Goal: Use online tool/utility: Utilize a website feature to perform a specific function

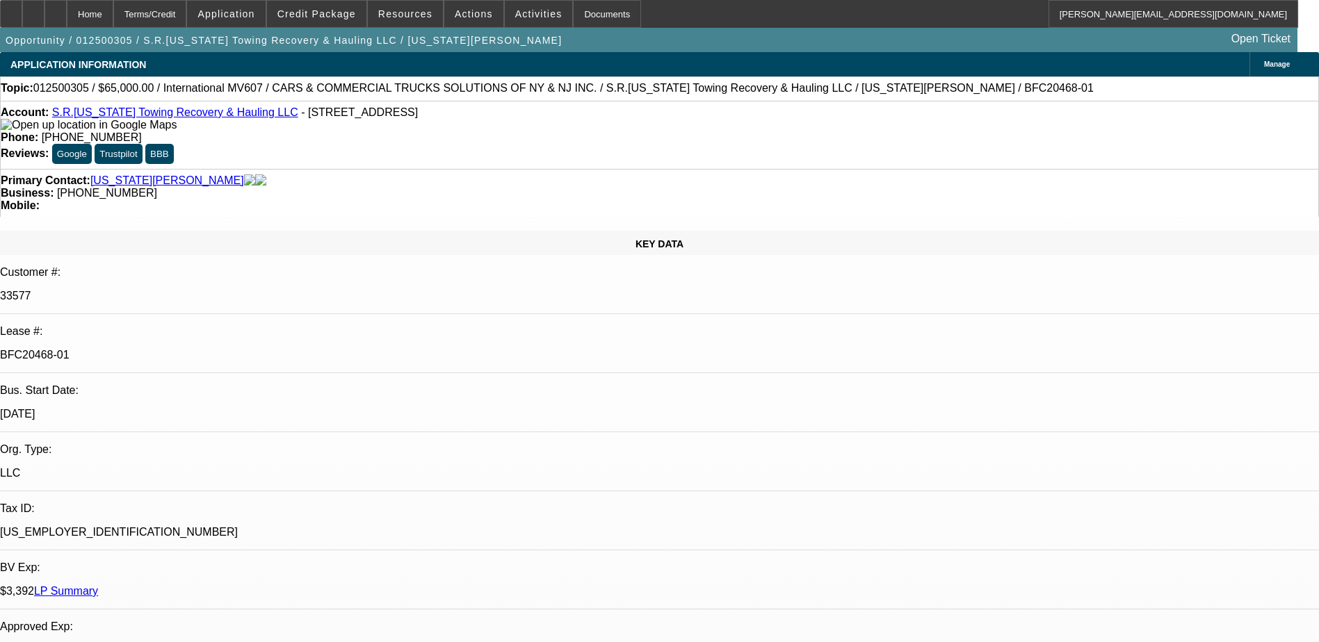
select select "0"
select select "0.1"
select select "0"
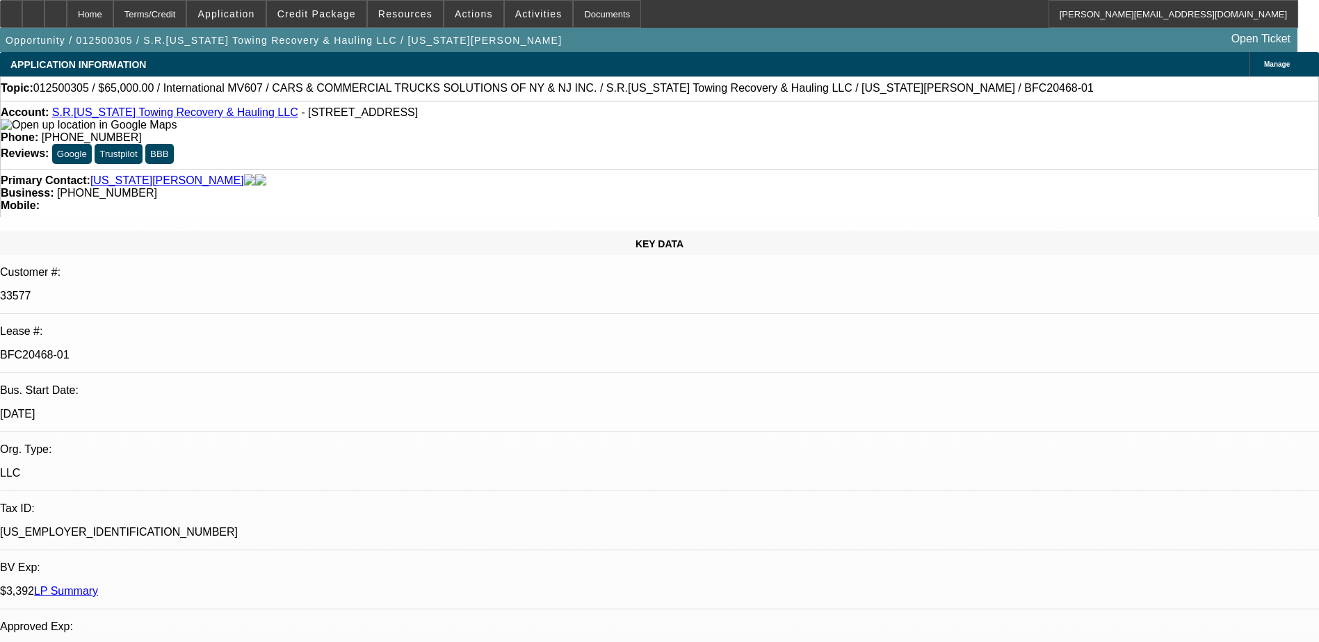
select select "0.1"
select select "0"
select select "0.1"
select select "0"
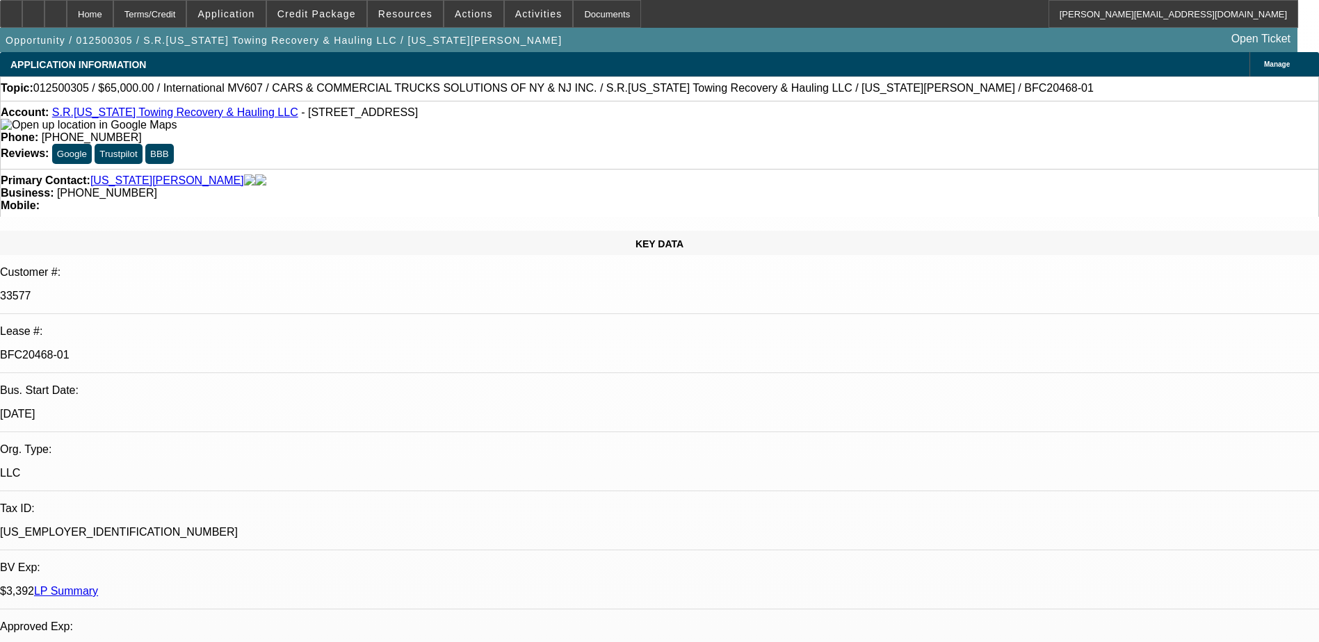
select select "0"
select select "0.1"
select select "1"
select select "3"
select select "4"
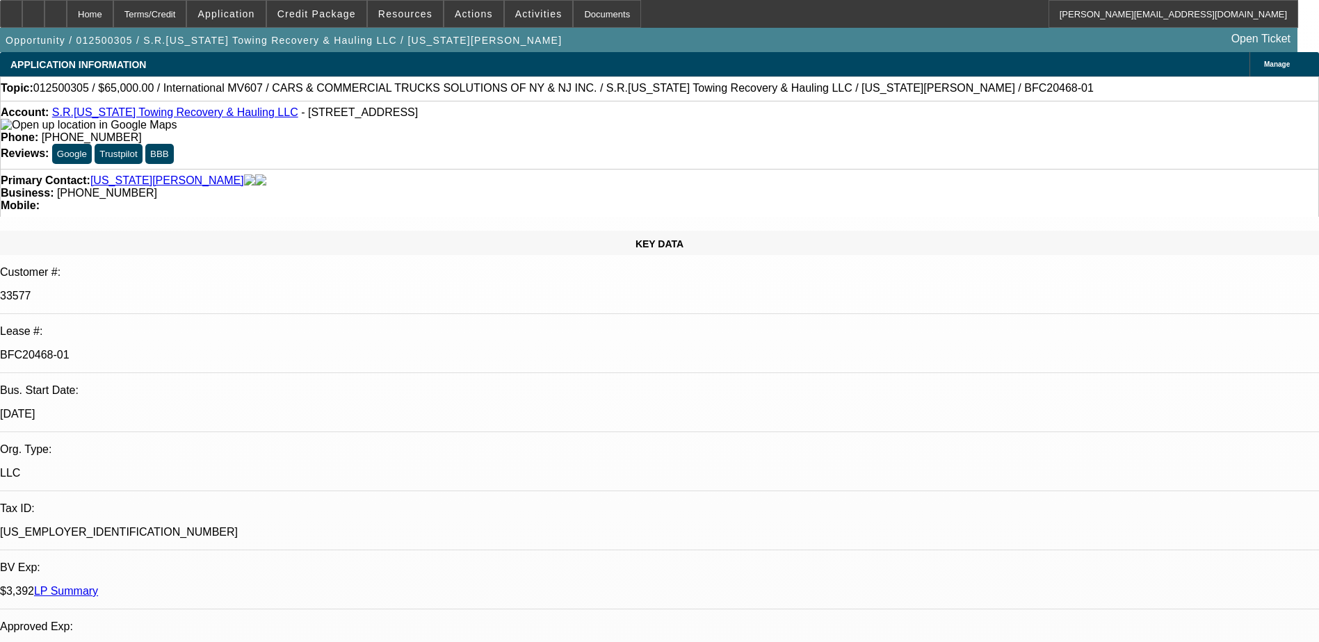
select select "1"
select select "3"
select select "4"
select select "1"
select select "3"
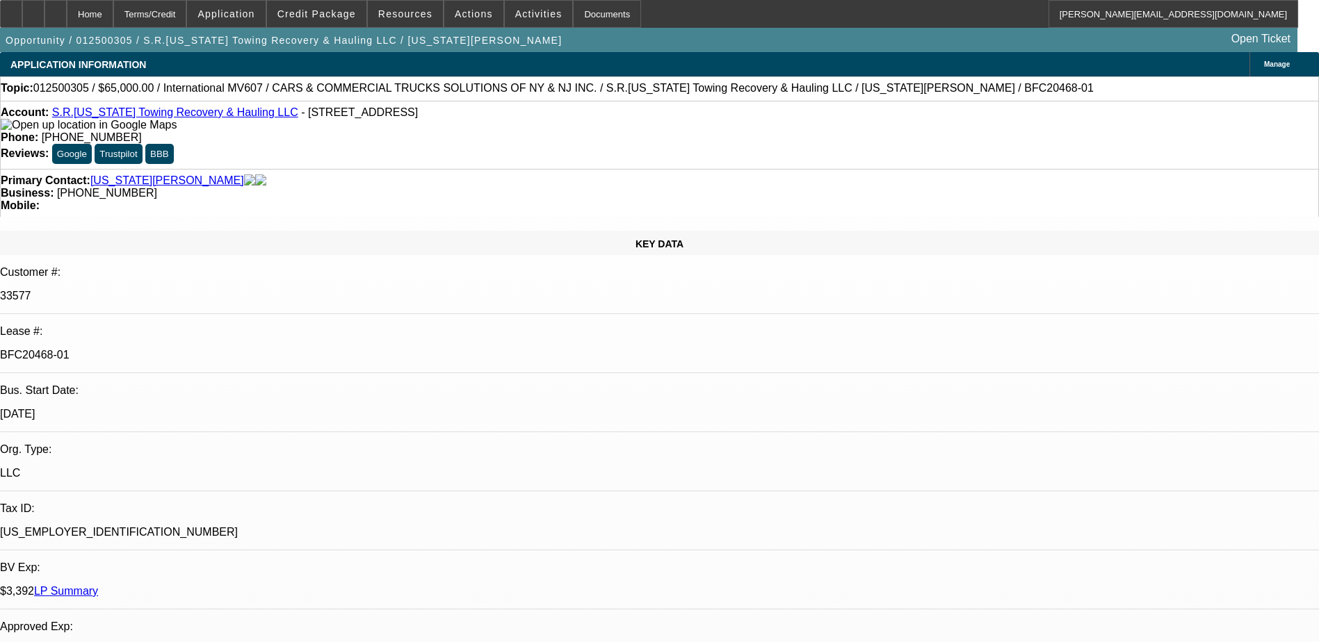
select select "4"
select select "1"
select select "3"
select select "4"
